Goal: Task Accomplishment & Management: Use online tool/utility

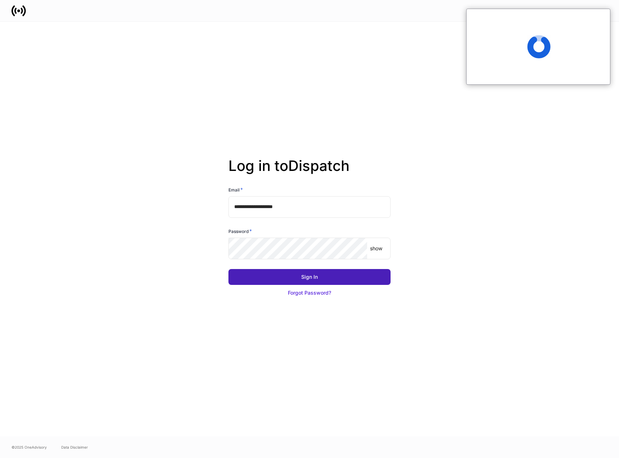
click at [309, 280] on div "Sign In" at bounding box center [309, 276] width 17 height 7
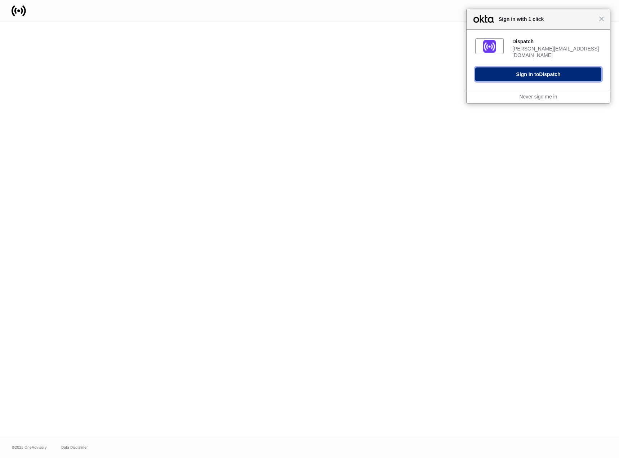
click at [493, 70] on button "Sign In to Dispatch" at bounding box center [539, 74] width 126 height 14
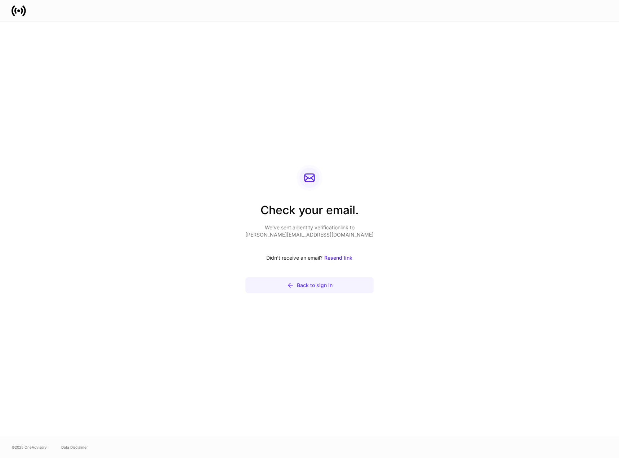
click at [323, 286] on div "Back to sign in" at bounding box center [315, 285] width 36 height 7
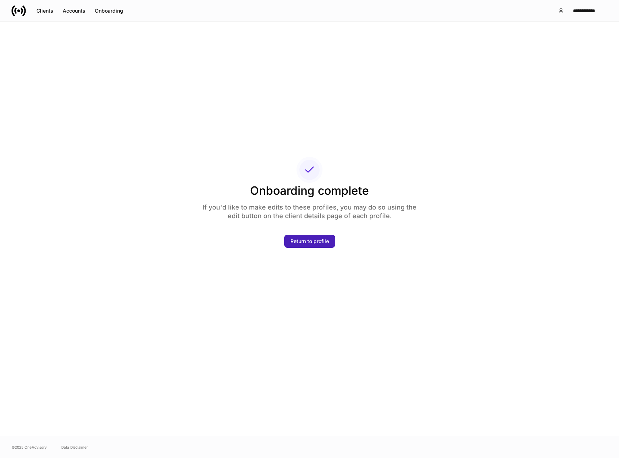
click at [303, 242] on div "Return to profile" at bounding box center [310, 241] width 39 height 7
